Goal: Communication & Community: Answer question/provide support

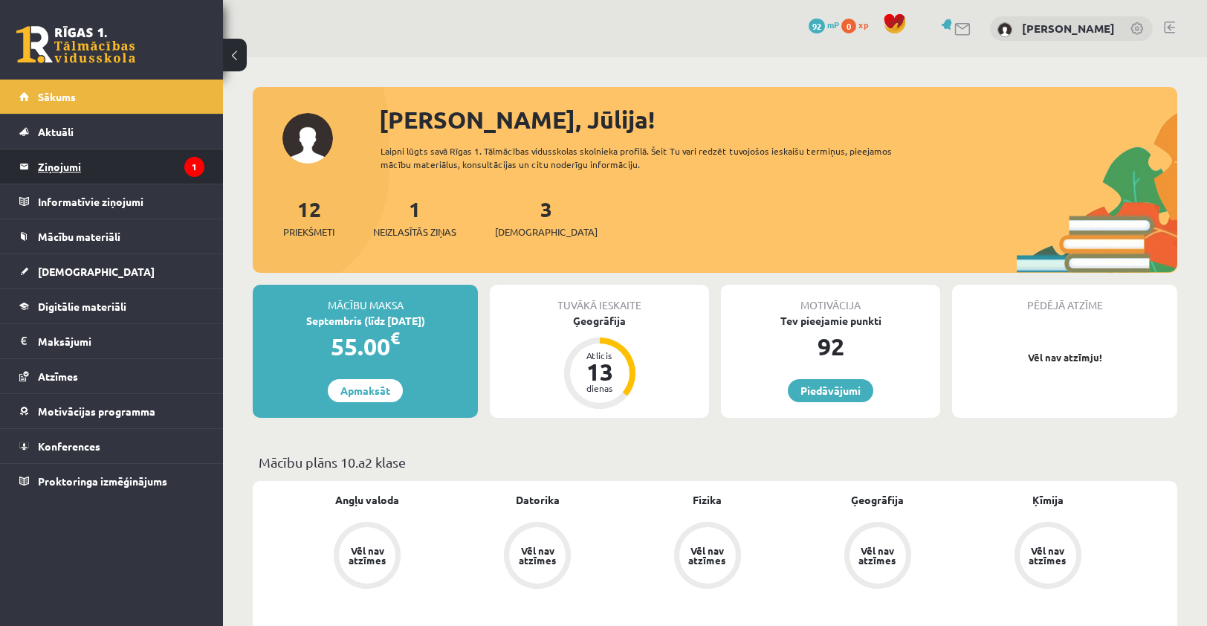
click at [176, 169] on legend "Ziņojumi 1" at bounding box center [121, 166] width 166 height 34
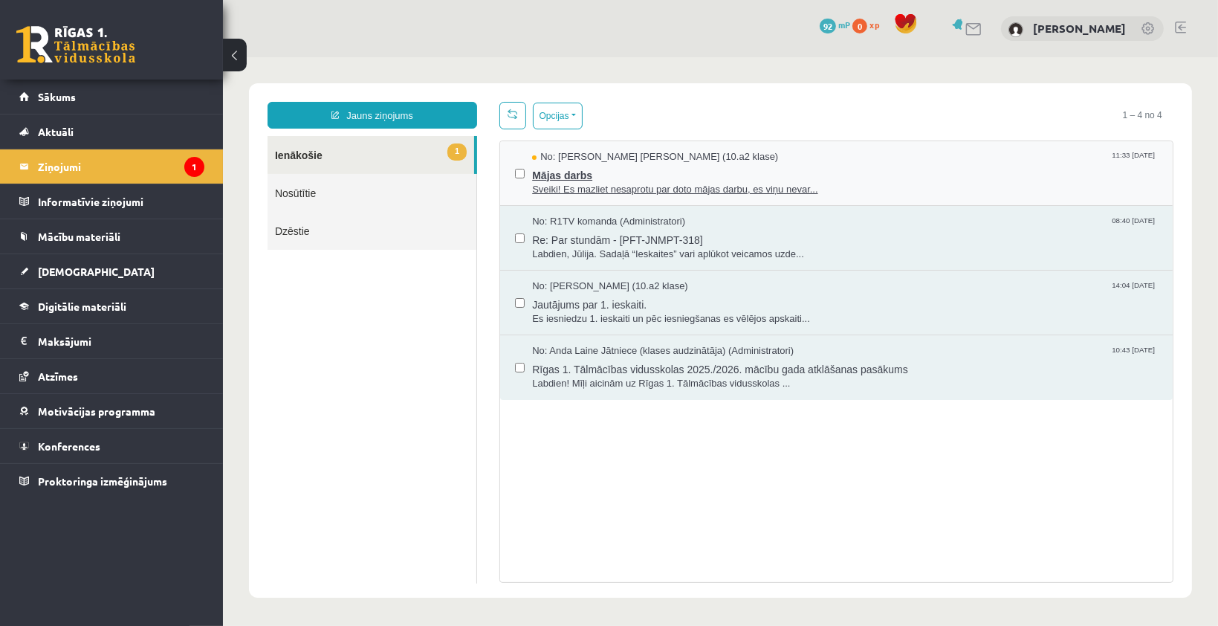
click at [632, 184] on span "Sveiki! Es mazliet nesaprotu par doto mājas darbu, es viņu nevar..." at bounding box center [844, 189] width 626 height 14
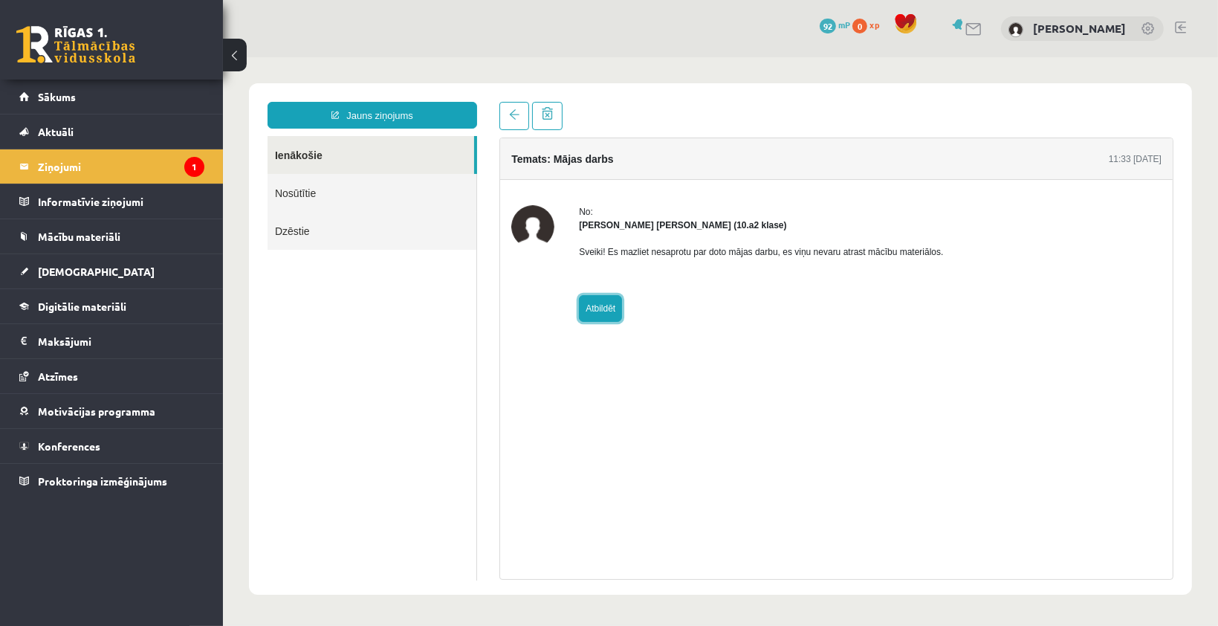
click at [600, 302] on link "Atbildēt" at bounding box center [599, 307] width 43 height 27
type input "**********"
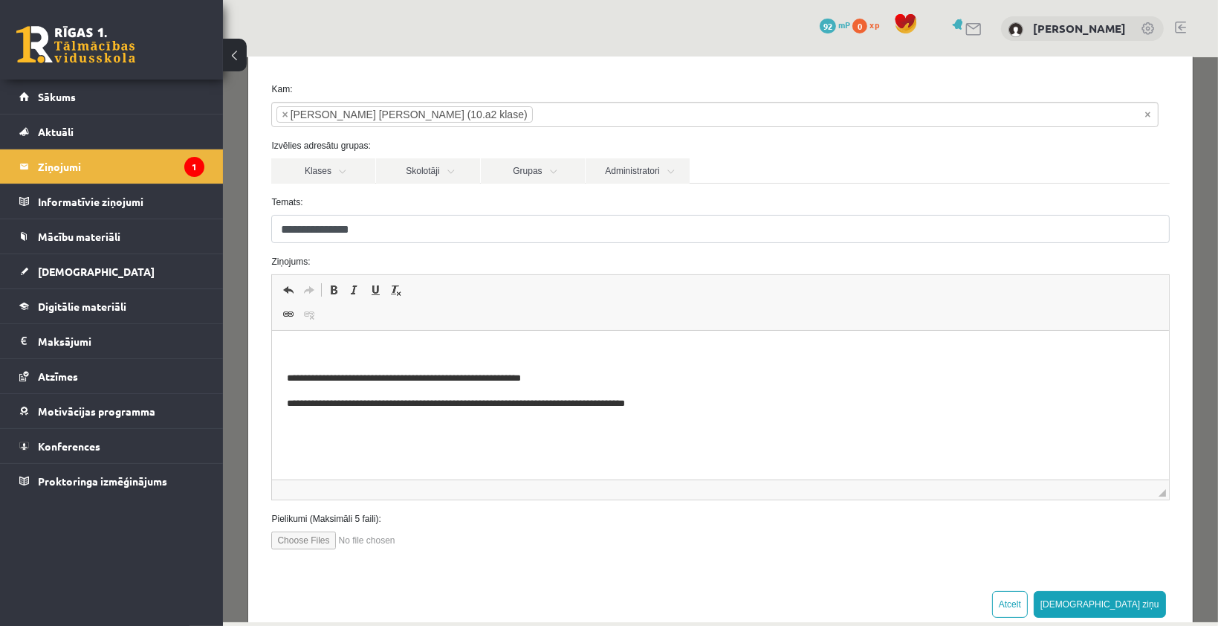
scroll to position [59, 0]
click at [83, 450] on link "Konferences" at bounding box center [111, 446] width 185 height 34
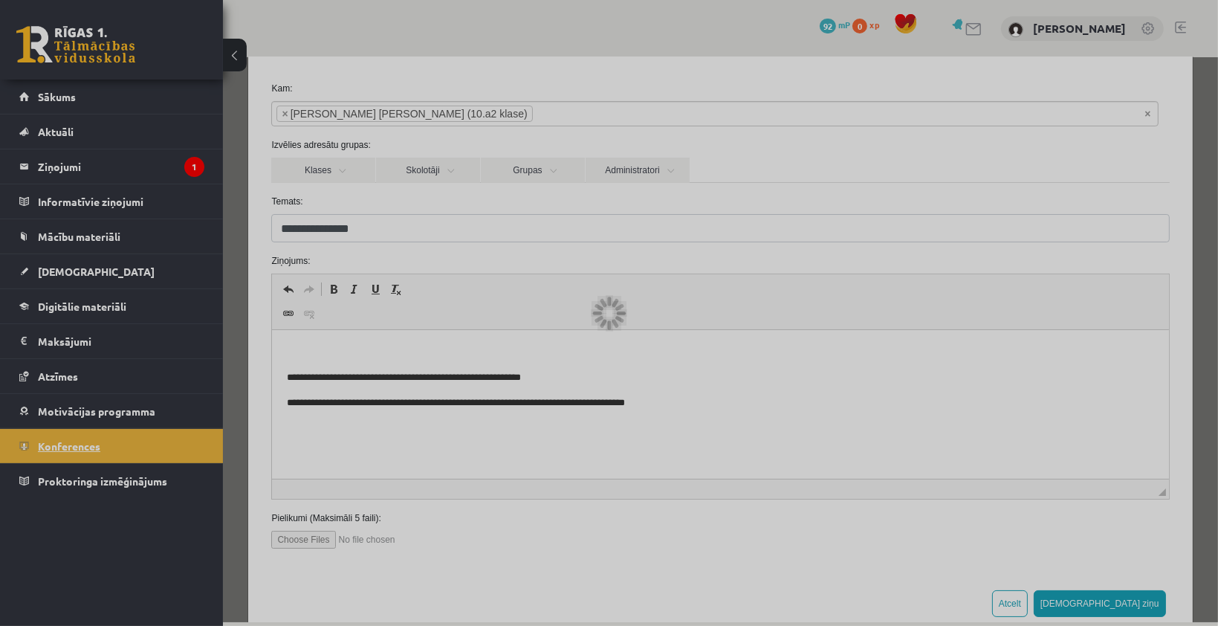
click at [83, 450] on div at bounding box center [609, 313] width 1218 height 626
drag, startPoint x: 83, startPoint y: 450, endPoint x: 445, endPoint y: 187, distance: 446.9
click at [445, 187] on div at bounding box center [609, 313] width 1218 height 626
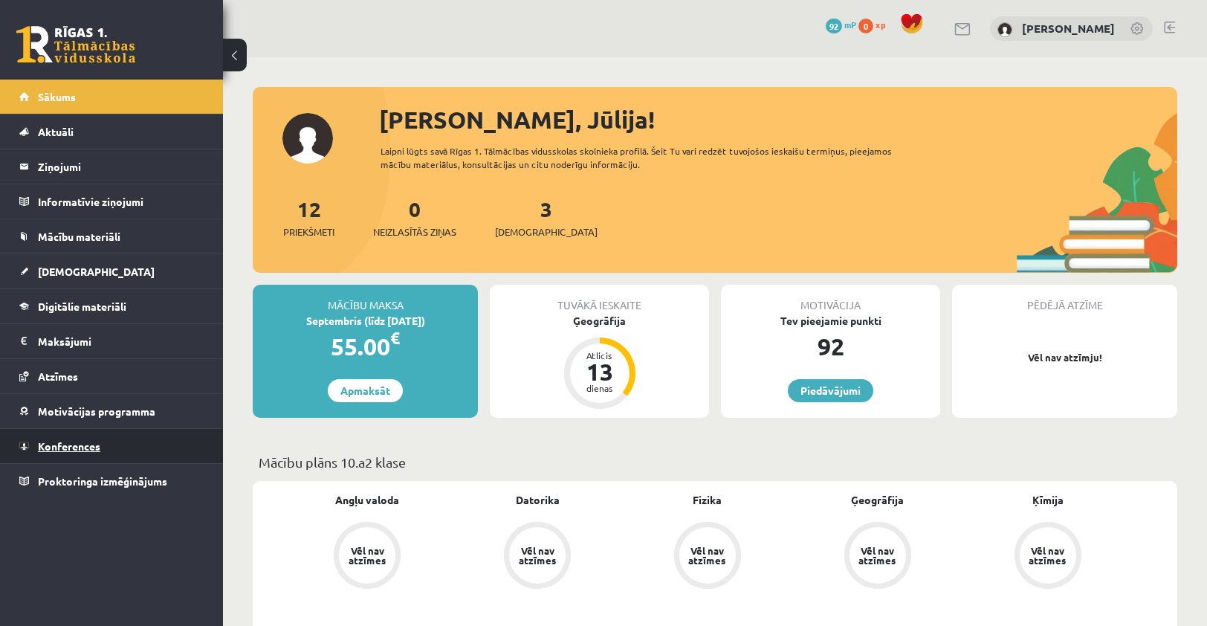
click at [77, 446] on span "Konferences" at bounding box center [69, 445] width 62 height 13
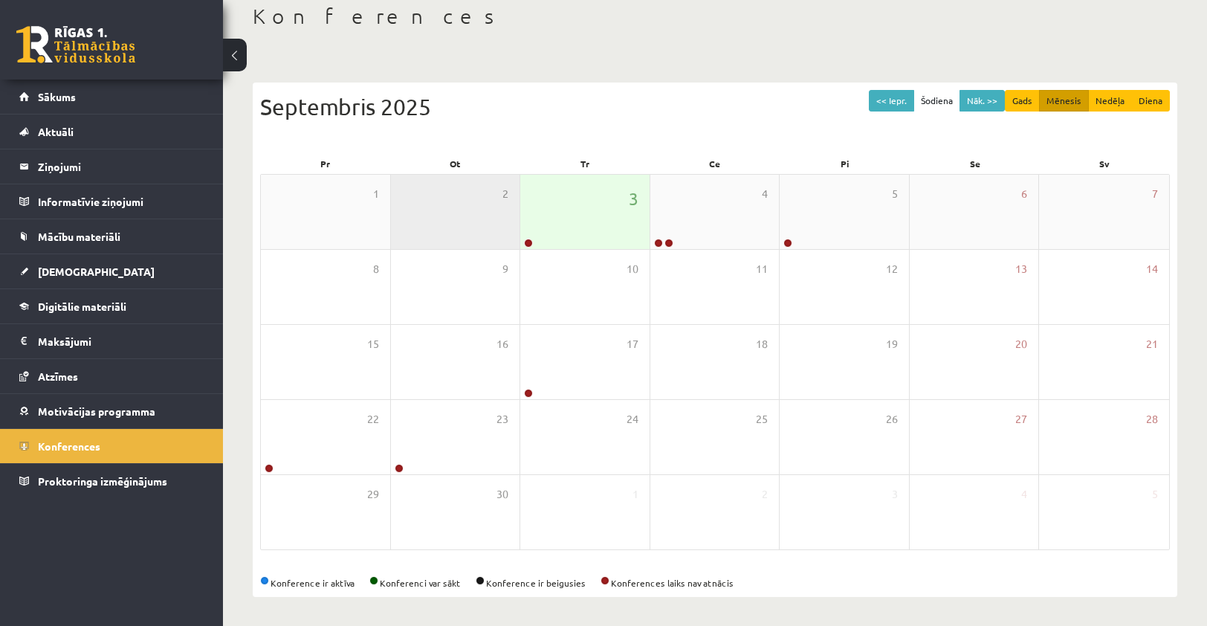
scroll to position [83, 0]
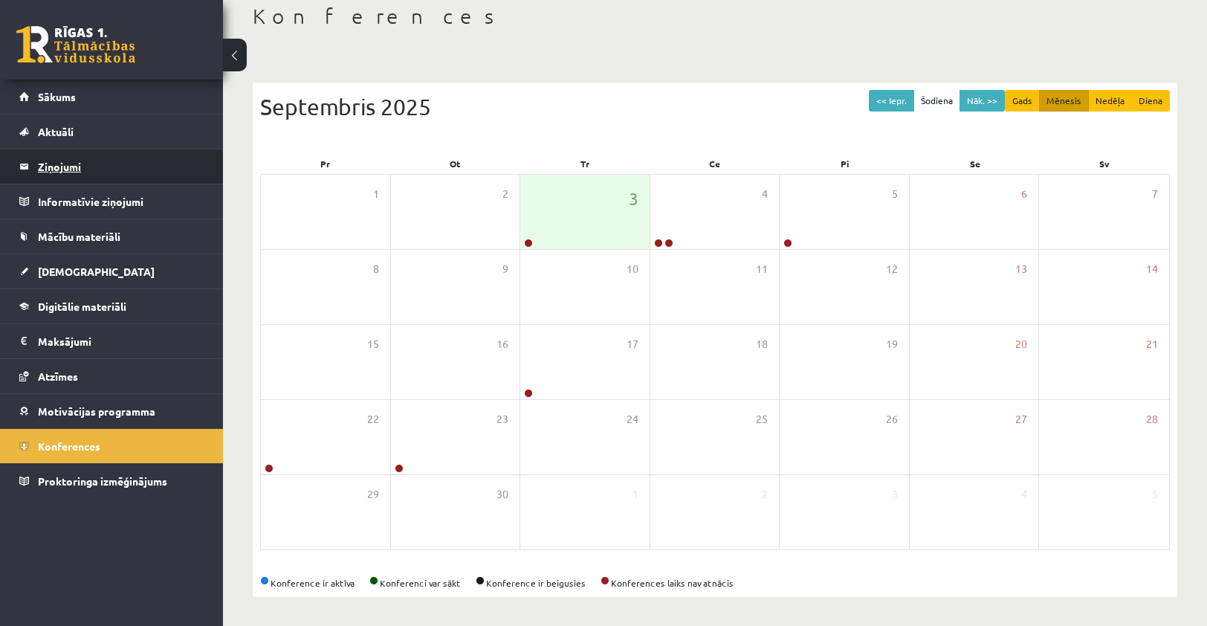
click at [82, 170] on legend "Ziņojumi 0" at bounding box center [121, 166] width 166 height 34
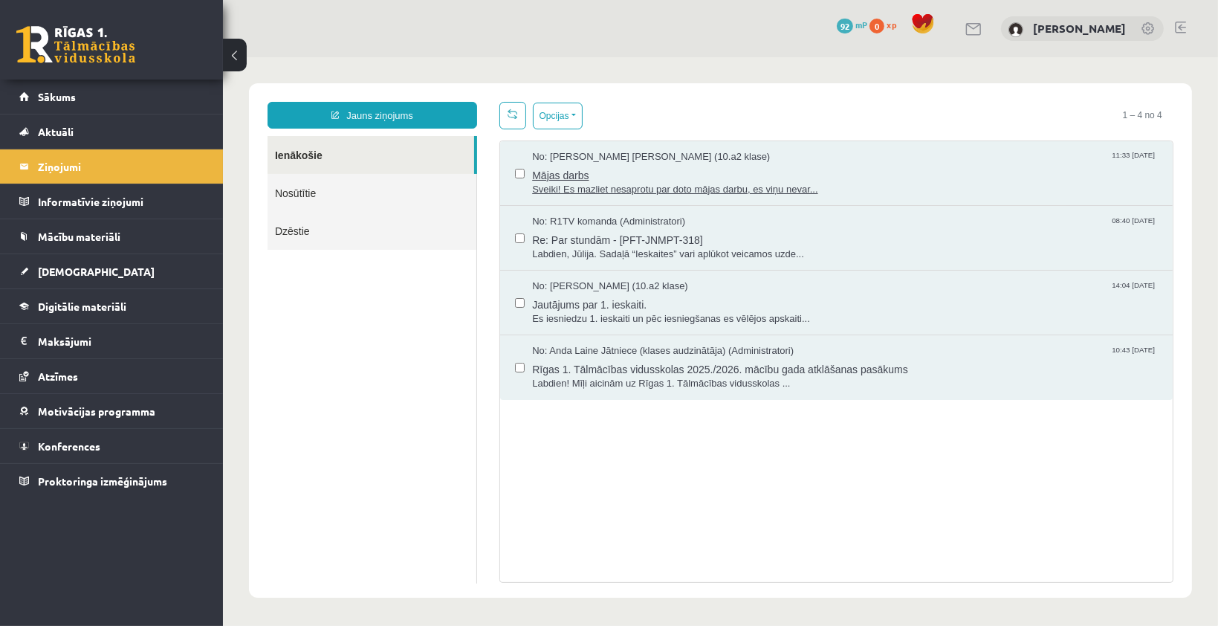
click at [626, 153] on span "No: [PERSON_NAME] [PERSON_NAME] (10.a2 klase)" at bounding box center [650, 156] width 238 height 14
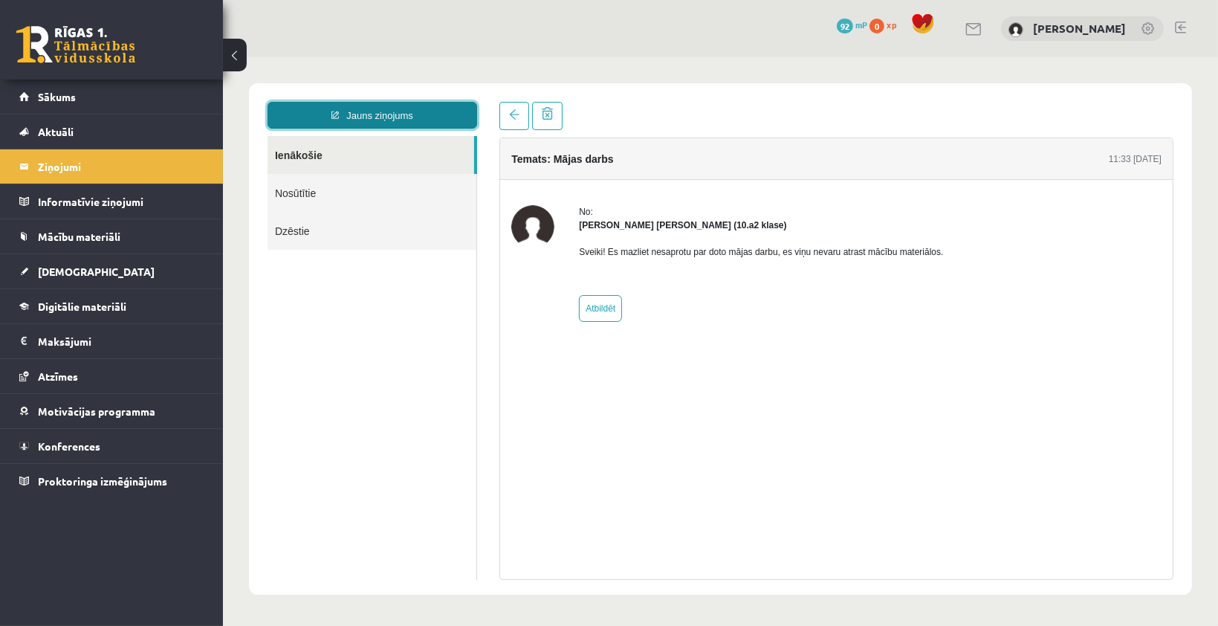
click at [426, 106] on link "Jauns ziņojums" at bounding box center [372, 114] width 210 height 27
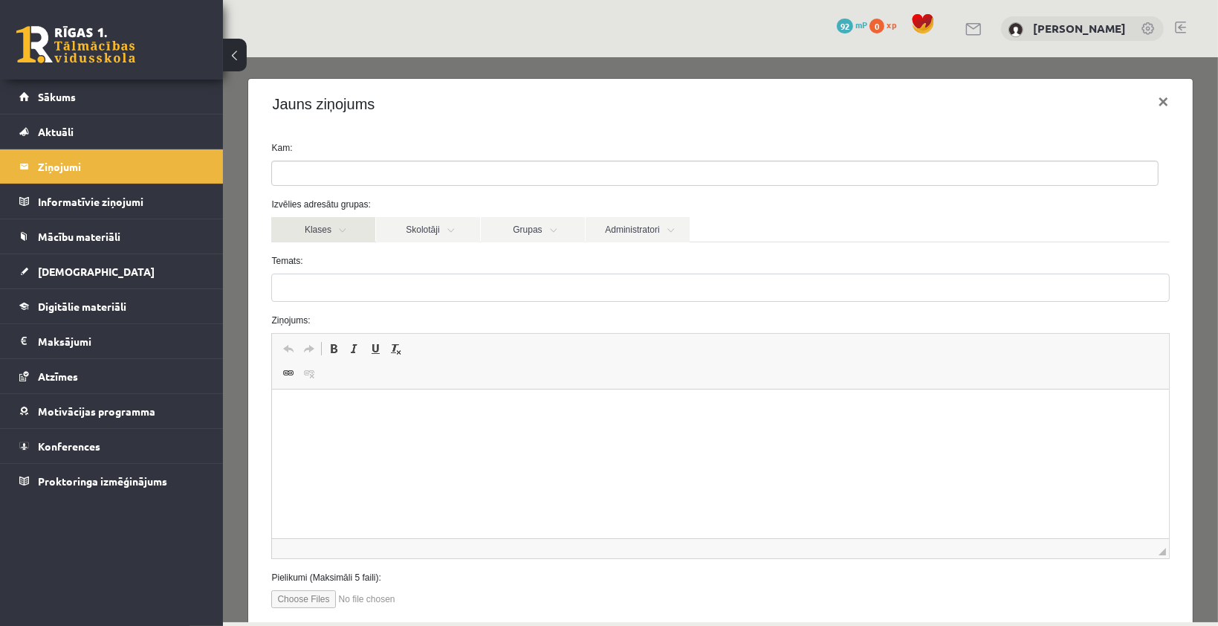
click at [353, 234] on link "Klases" at bounding box center [322, 228] width 104 height 25
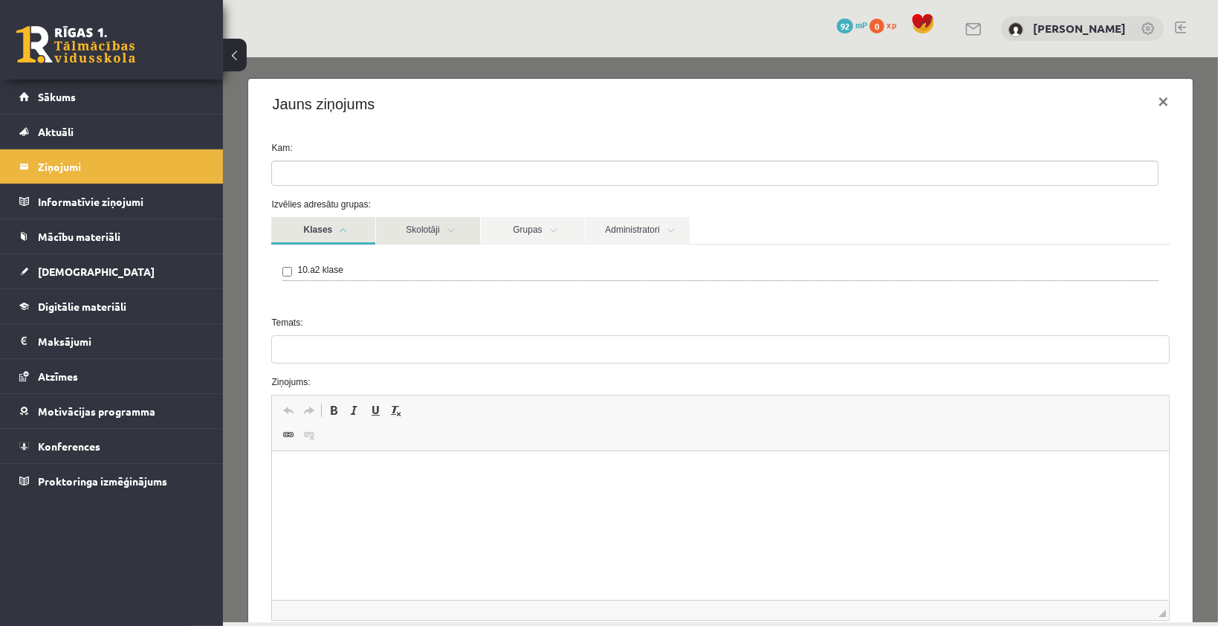
click at [415, 233] on link "Skolotāji" at bounding box center [427, 229] width 104 height 27
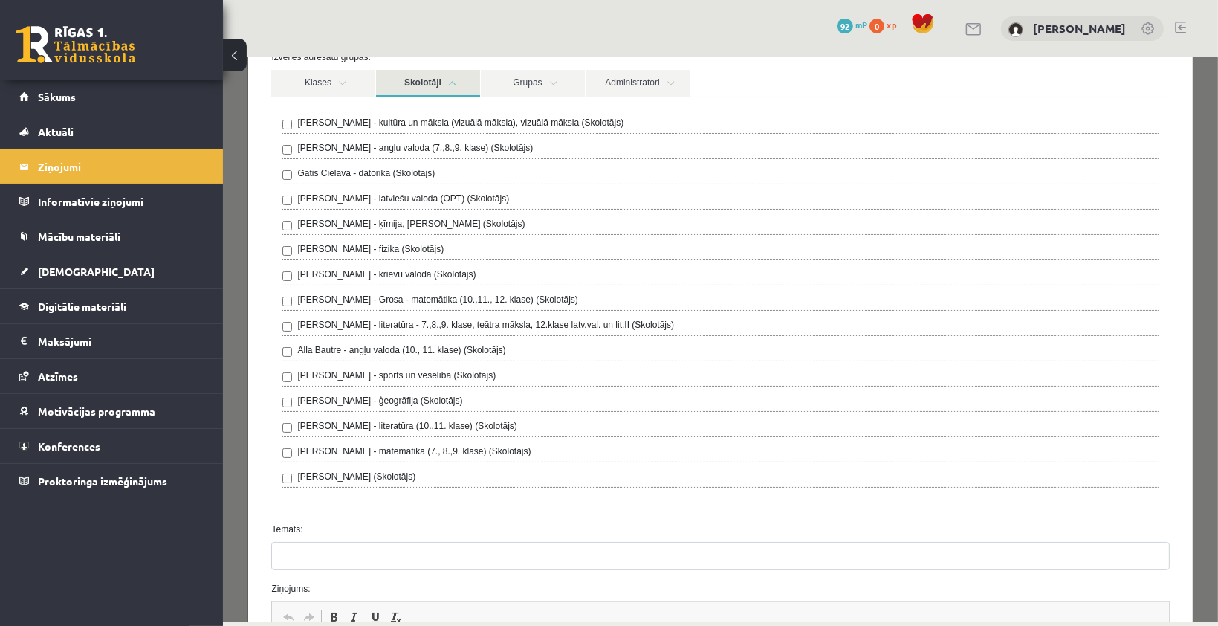
scroll to position [148, 0]
click at [558, 74] on link "Grupas" at bounding box center [532, 81] width 104 height 27
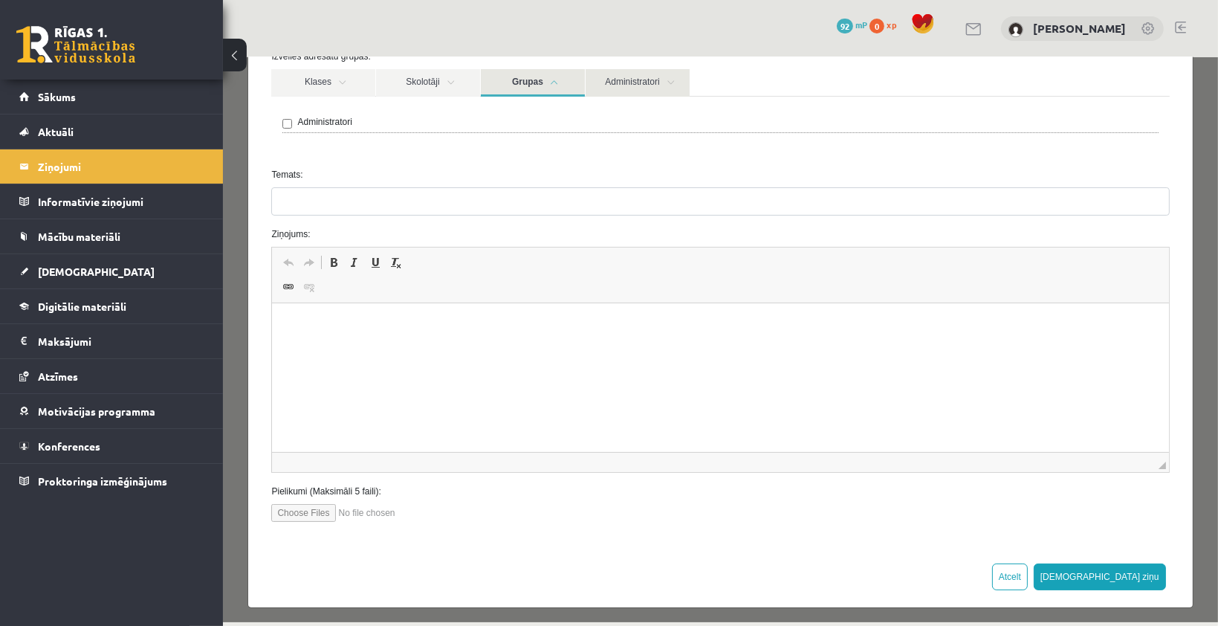
click at [617, 77] on link "Administratori" at bounding box center [637, 81] width 104 height 27
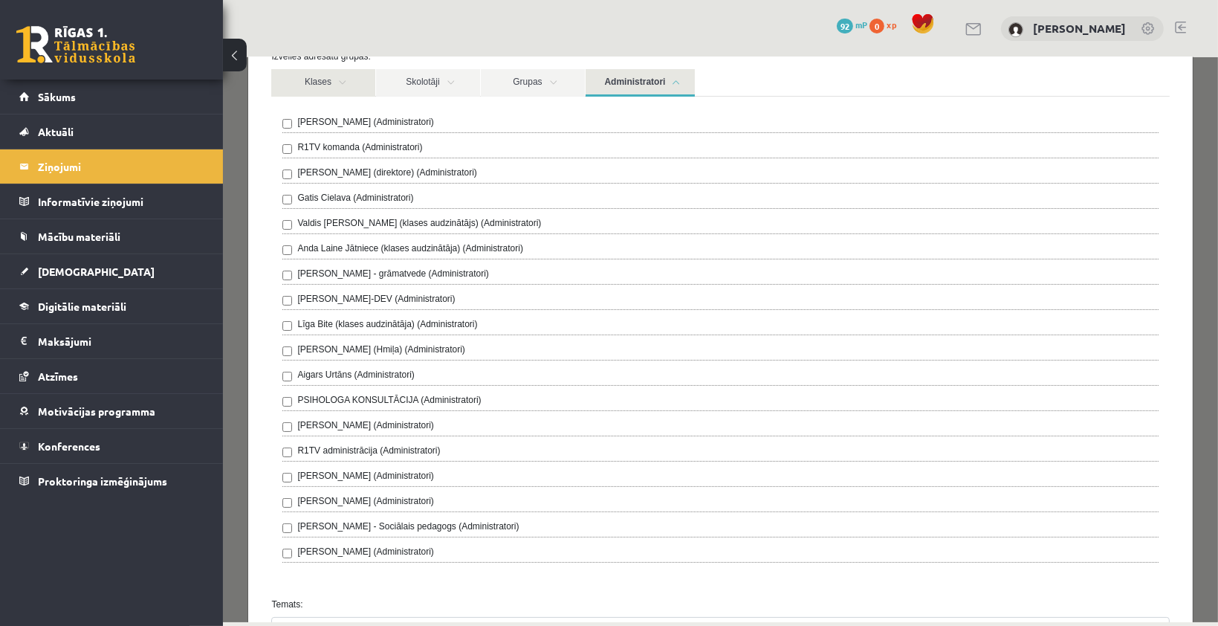
click at [316, 86] on link "Klases" at bounding box center [322, 81] width 104 height 27
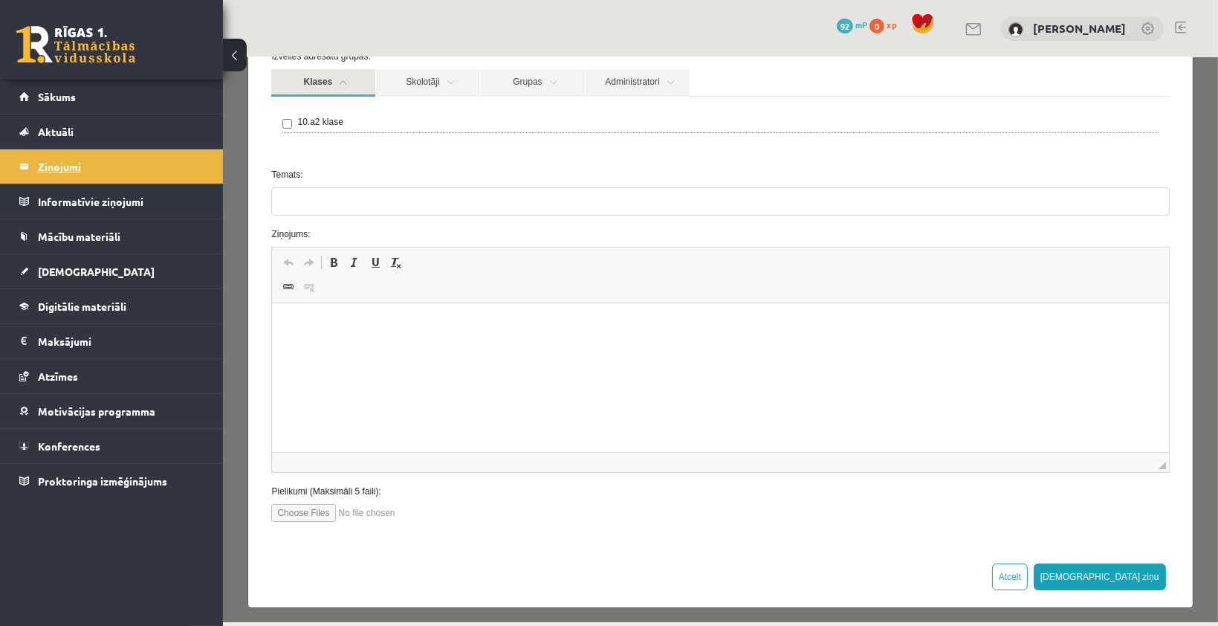
click at [86, 173] on legend "Ziņojumi 0" at bounding box center [121, 166] width 166 height 34
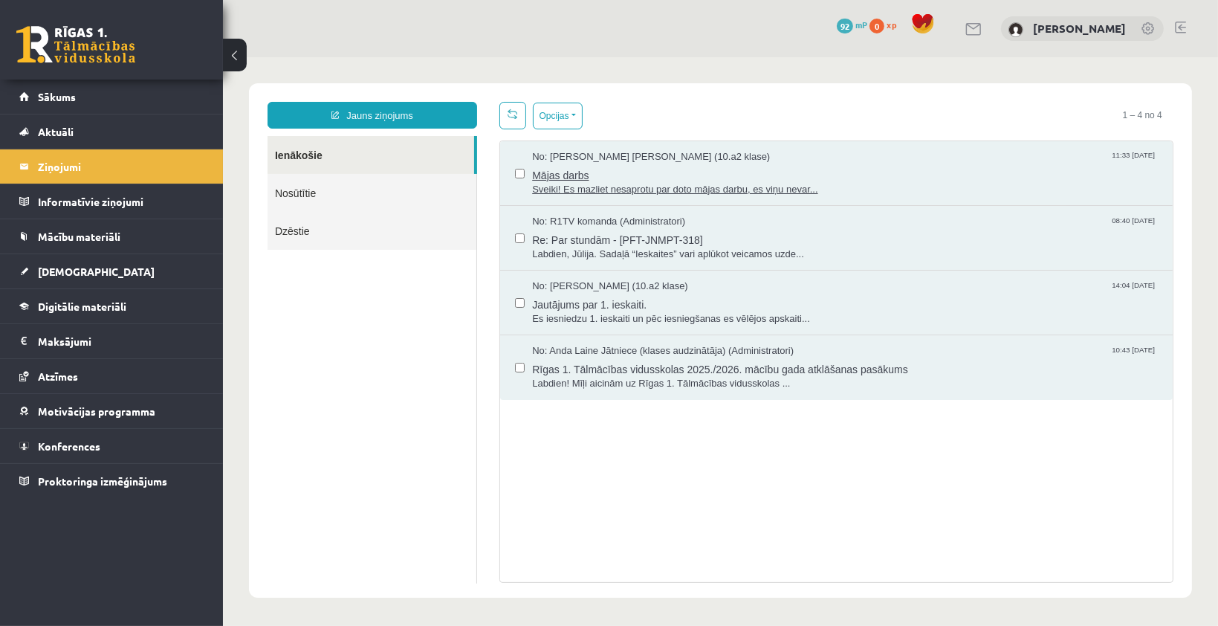
scroll to position [0, 0]
click at [675, 160] on span "No: [PERSON_NAME] [PERSON_NAME] (10.a2 klase)" at bounding box center [650, 156] width 238 height 14
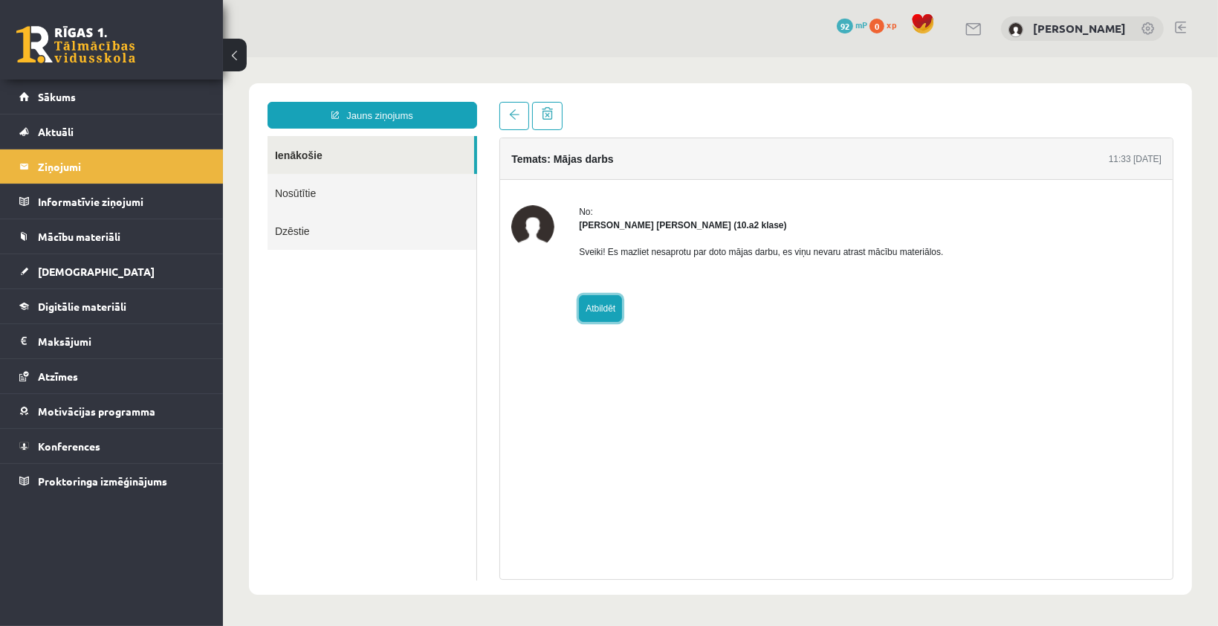
click at [591, 311] on link "Atbildēt" at bounding box center [599, 307] width 43 height 27
type input "**********"
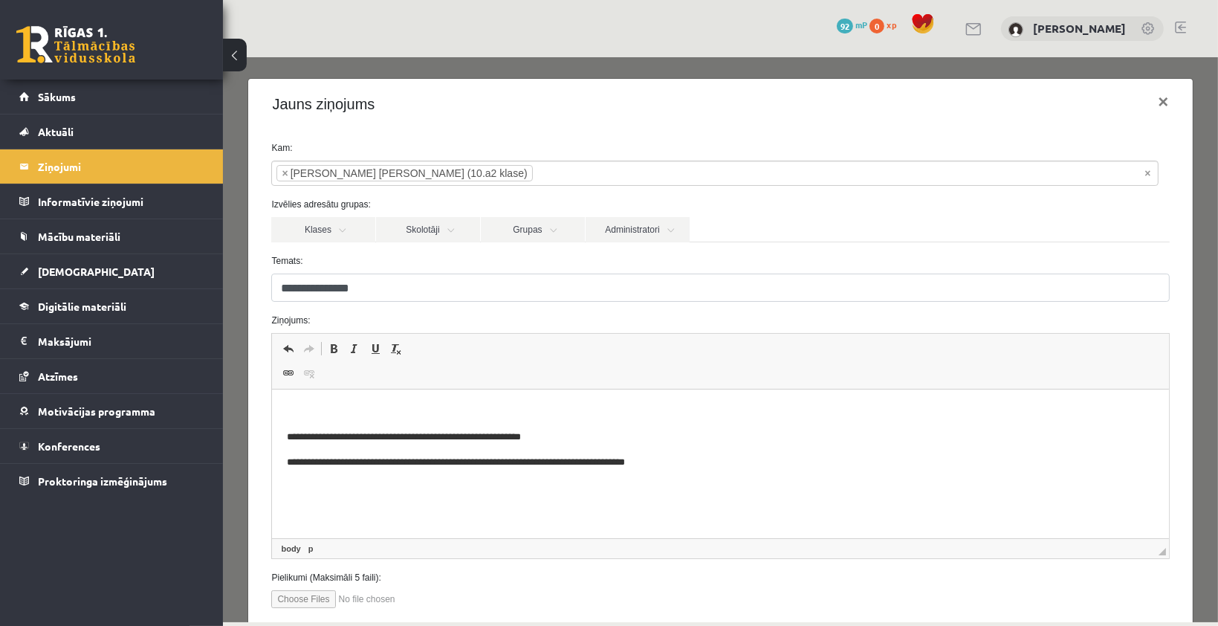
click at [607, 484] on html "**********" at bounding box center [720, 436] width 896 height 95
click at [692, 465] on p "**********" at bounding box center [715, 463] width 857 height 16
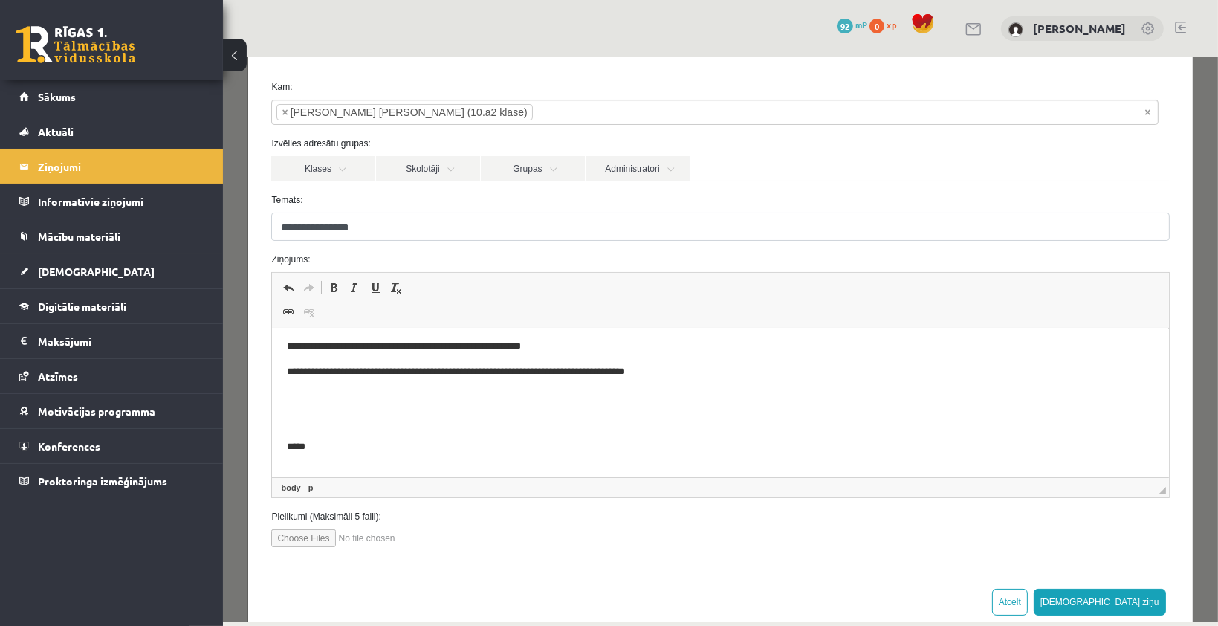
scroll to position [90, 0]
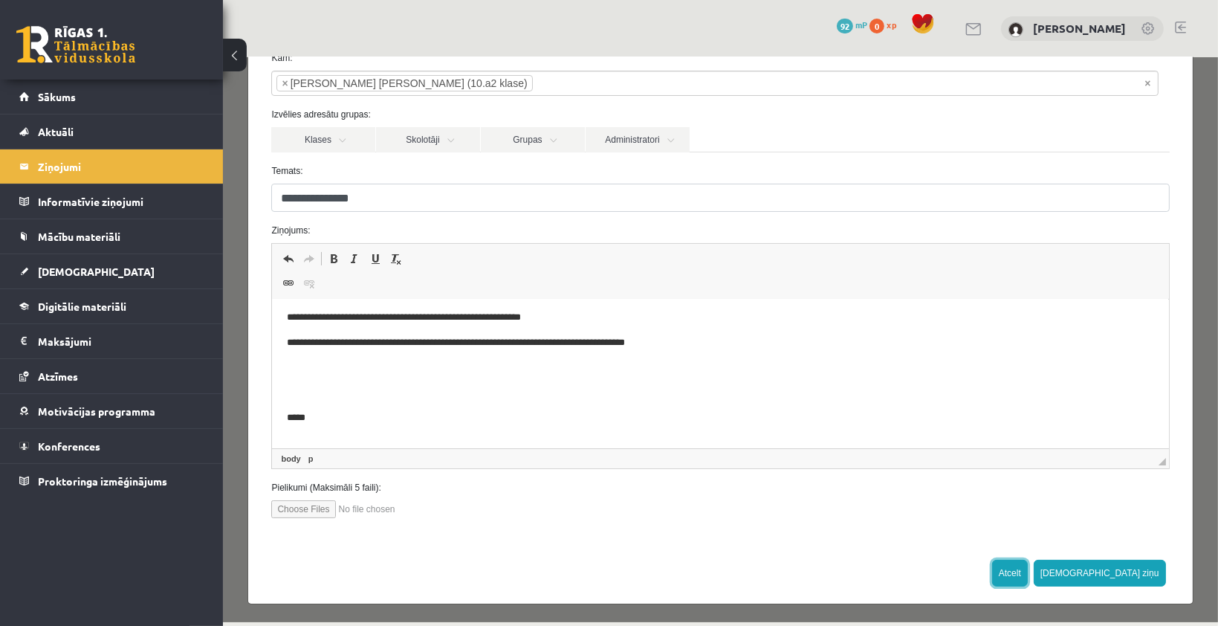
click at [1027, 568] on button "Atcelt" at bounding box center [1009, 572] width 36 height 27
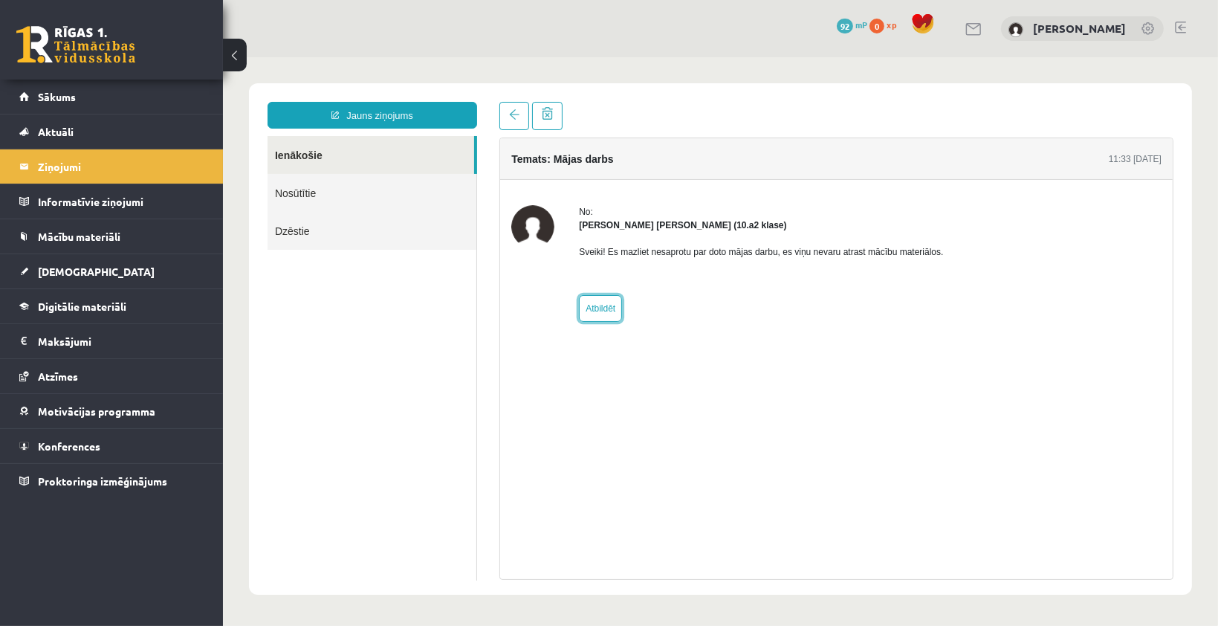
scroll to position [0, 0]
